Goal: Task Accomplishment & Management: Manage account settings

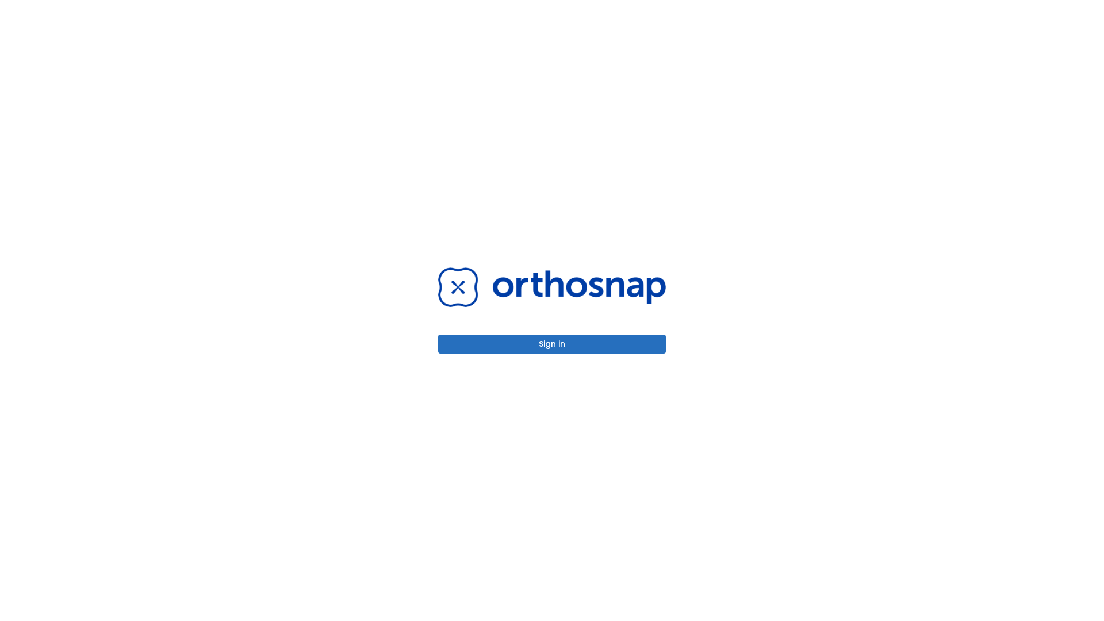
click at [552, 344] on button "Sign in" at bounding box center [552, 344] width 228 height 19
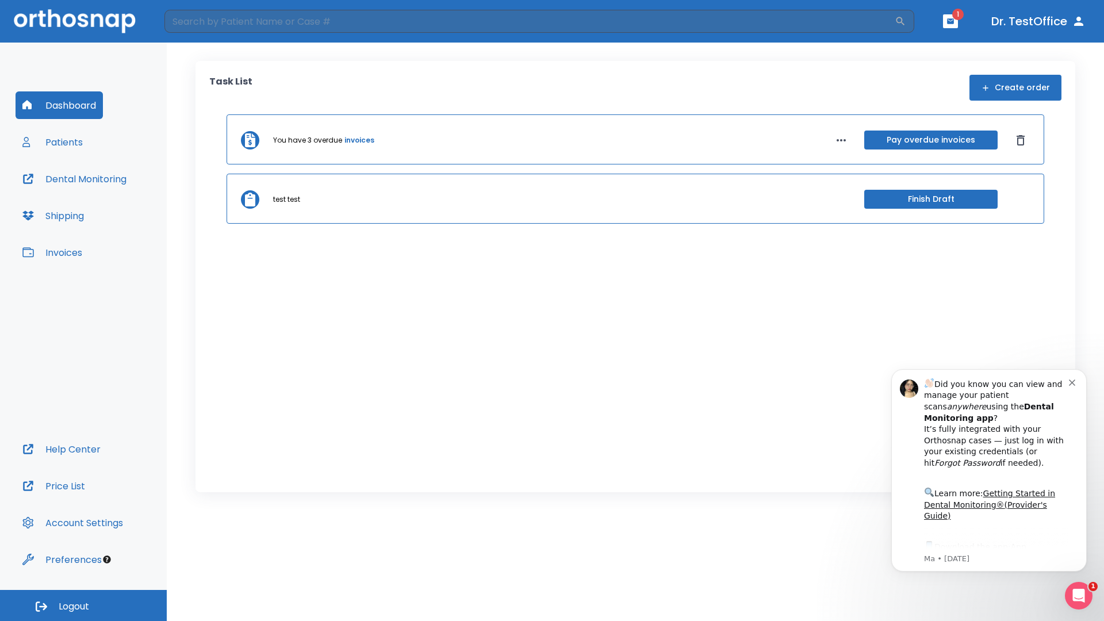
click at [83, 605] on span "Logout" at bounding box center [74, 606] width 30 height 13
